Goal: Find specific page/section

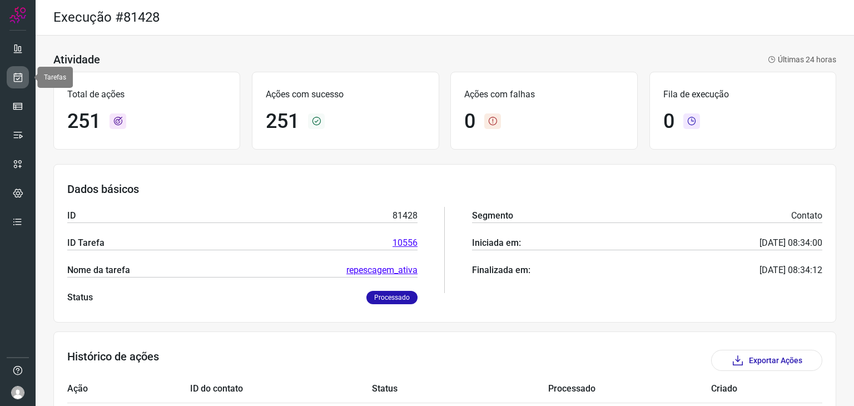
click at [17, 78] on icon at bounding box center [18, 77] width 12 height 11
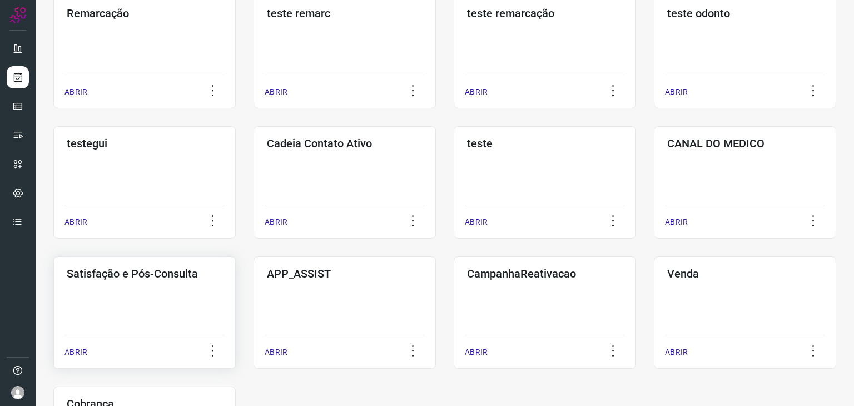
click at [254, 287] on div "Satisfação e Pós-Consulta ABRIR" at bounding box center [345, 312] width 182 height 112
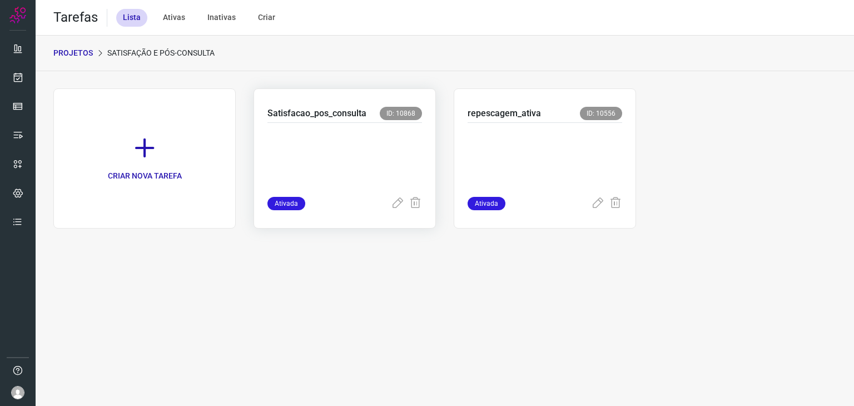
click at [385, 142] on p at bounding box center [344, 158] width 155 height 56
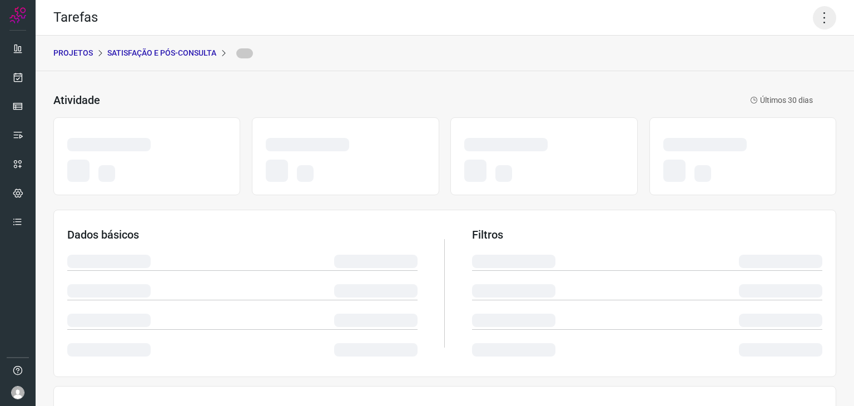
click at [819, 17] on icon at bounding box center [824, 17] width 23 height 23
click at [816, 16] on icon at bounding box center [824, 17] width 23 height 23
click at [823, 18] on icon at bounding box center [824, 17] width 23 height 23
